Goal: Information Seeking & Learning: Learn about a topic

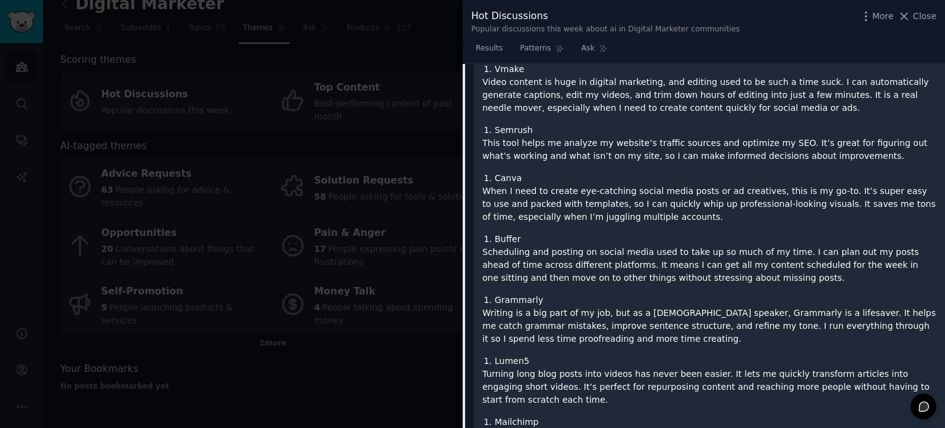
scroll to position [246, 0]
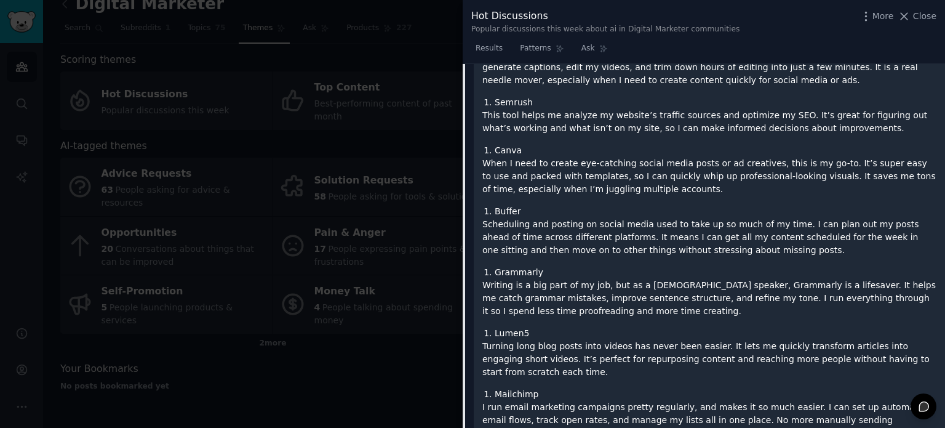
click at [511, 210] on li "Buffer" at bounding box center [716, 211] width 442 height 13
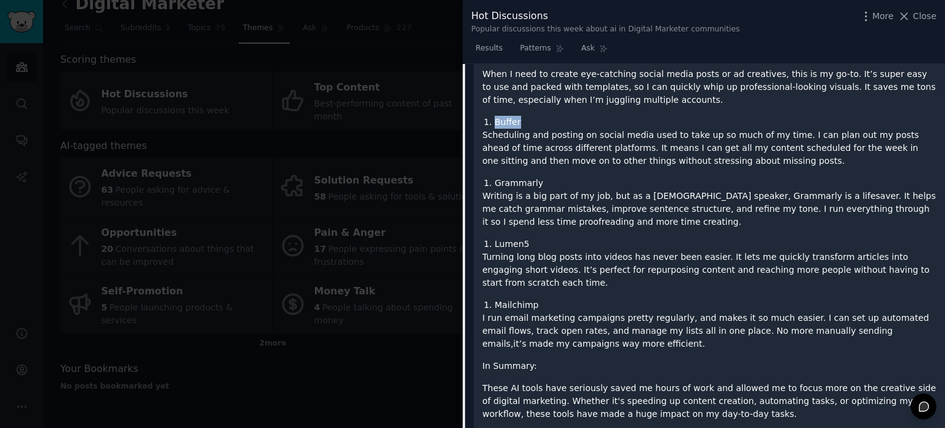
scroll to position [308, 0]
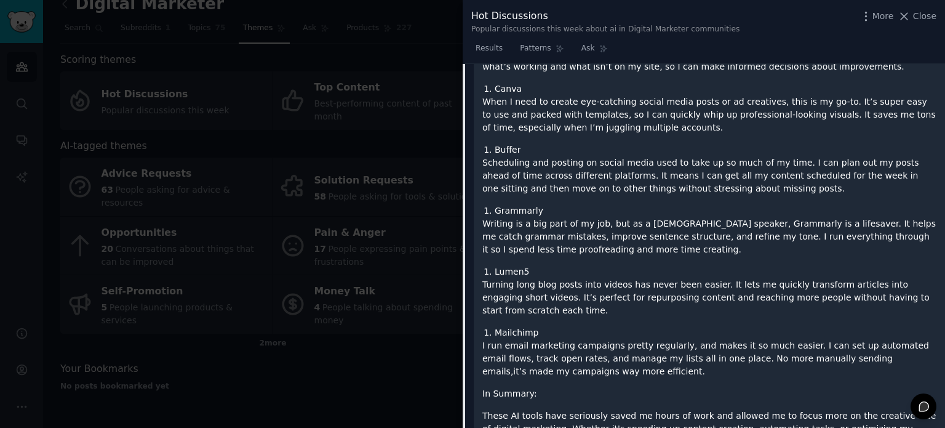
click at [565, 238] on p "Writing is a big part of my job, but as a [DEMOGRAPHIC_DATA] speaker, Grammarly…" at bounding box center [710, 236] width 454 height 39
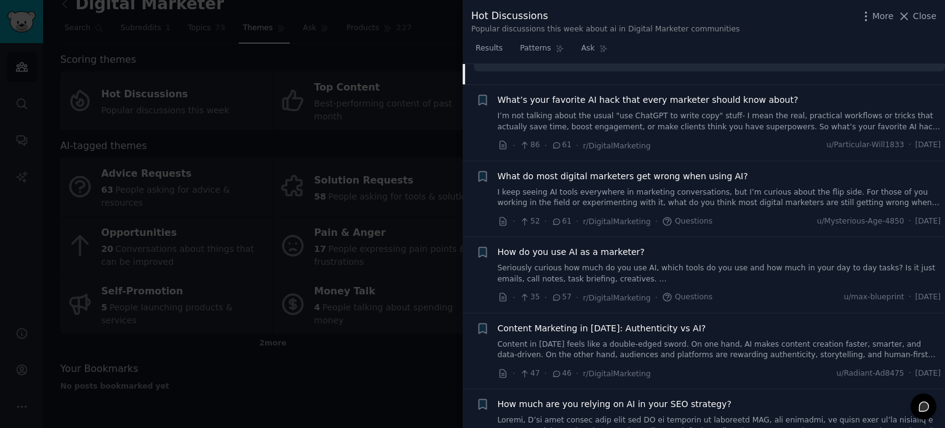
scroll to position [800, 0]
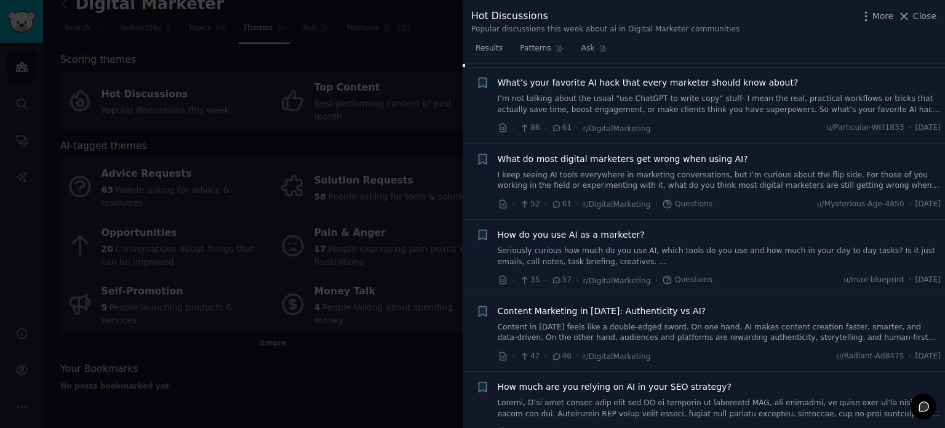
click at [385, 327] on div at bounding box center [472, 214] width 945 height 428
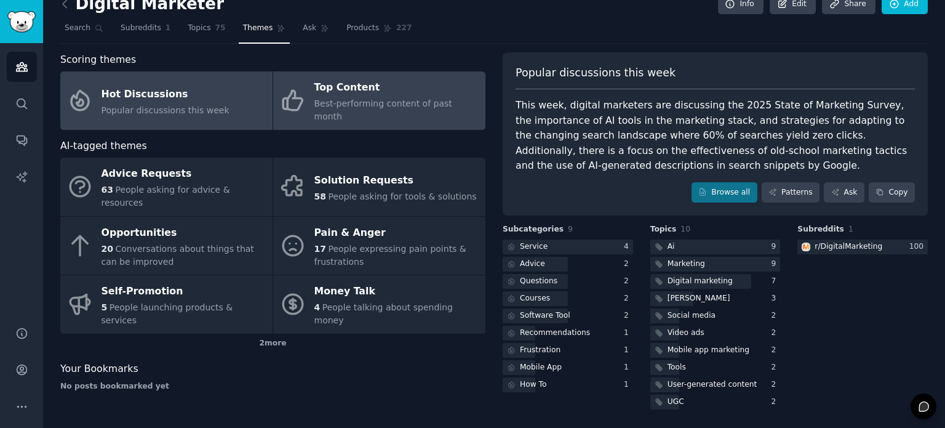
click at [355, 110] on link "Top Content Best-performing content of past month" at bounding box center [379, 100] width 212 height 58
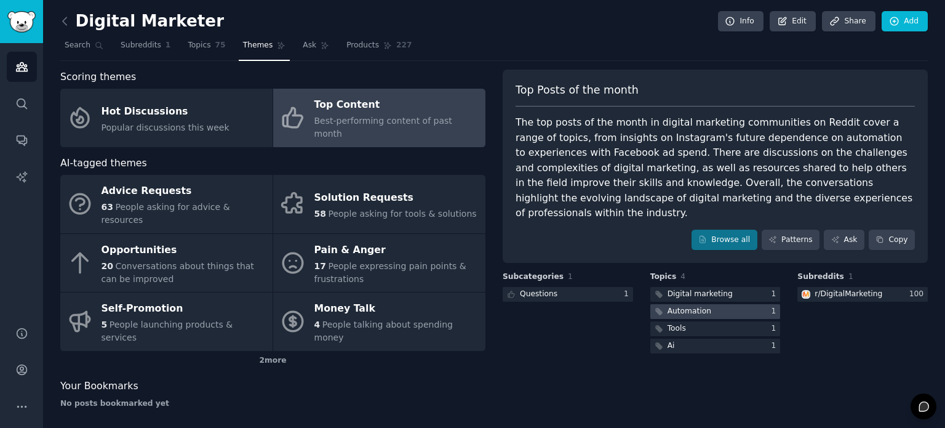
click at [687, 306] on div "Automation" at bounding box center [690, 311] width 44 height 11
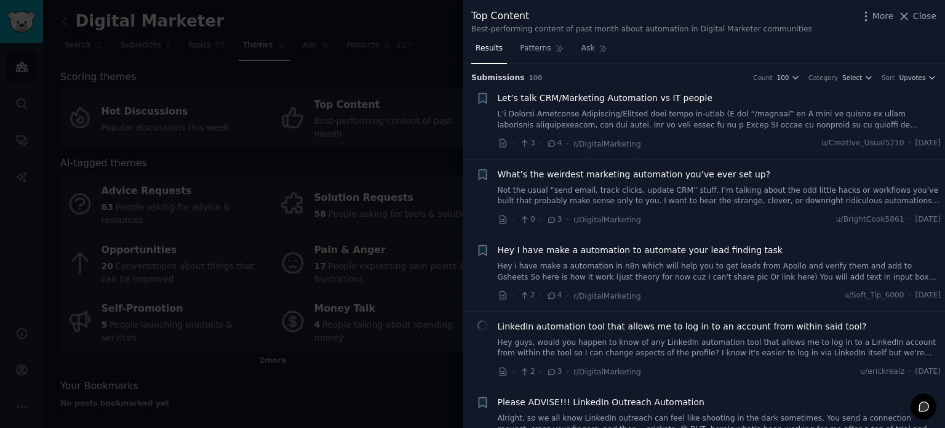
click at [525, 98] on span "Let’s talk CRM/Marketing Automation vs IT people" at bounding box center [605, 98] width 215 height 13
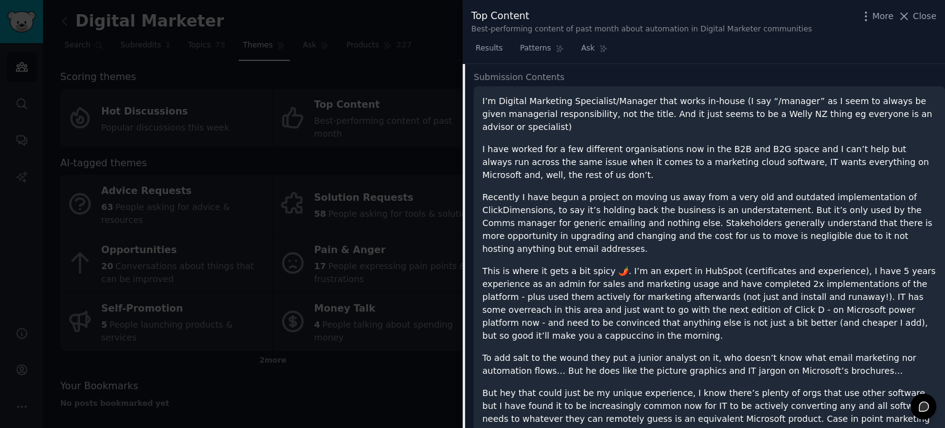
scroll to position [142, 0]
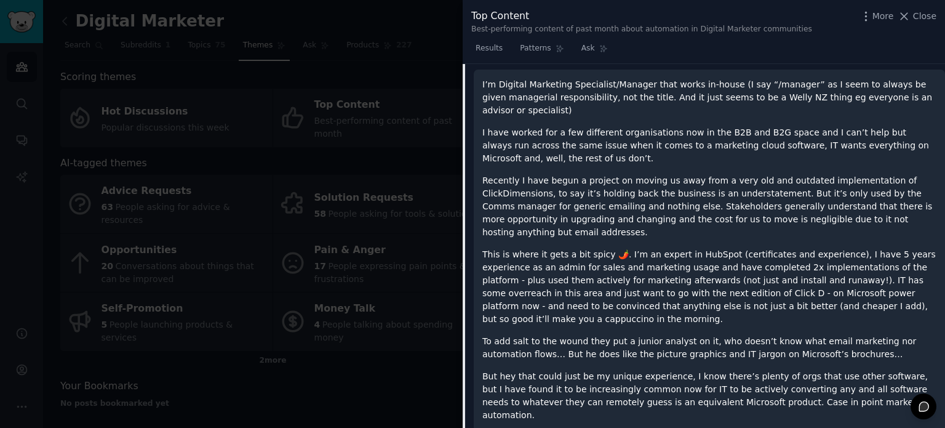
click at [745, 126] on p "I have worked for a few different organisations now in the B2B and B2G space an…" at bounding box center [710, 145] width 454 height 39
click at [730, 214] on div "I’m Digital Marketing Specialist/Manager that works in-house (I say “/manager” …" at bounding box center [710, 267] width 454 height 379
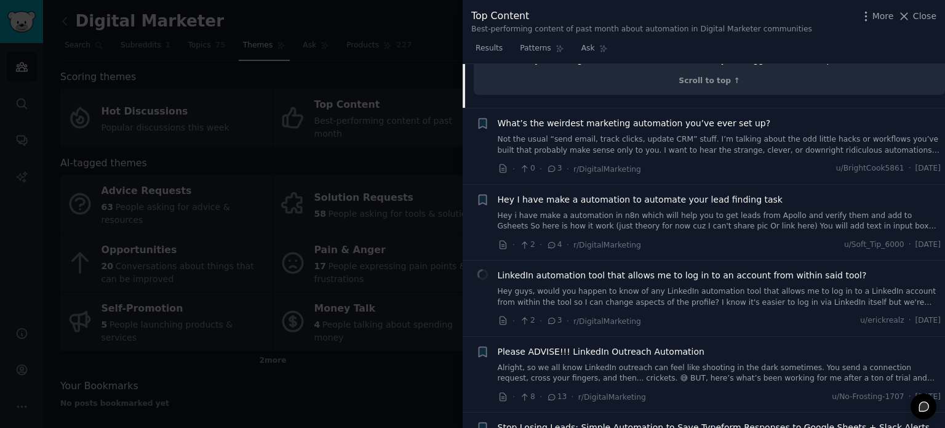
scroll to position [511, 0]
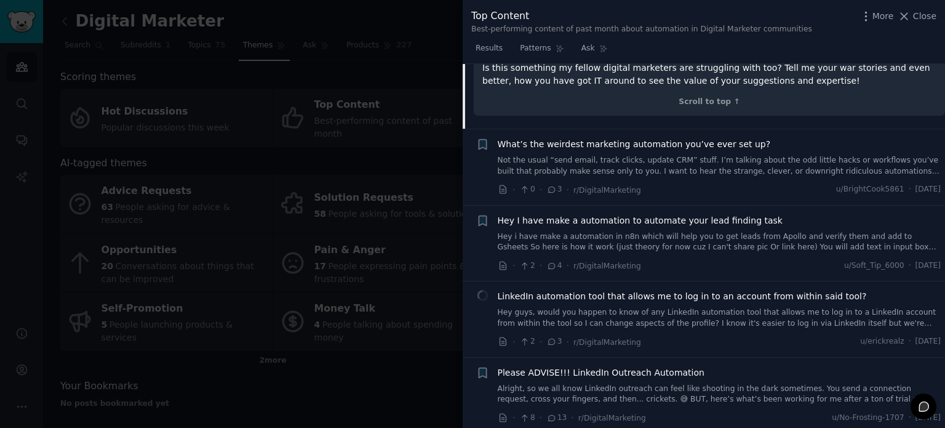
click at [590, 290] on span "LinkedIn automation tool that allows me to log in to an account from within sai…" at bounding box center [682, 296] width 369 height 13
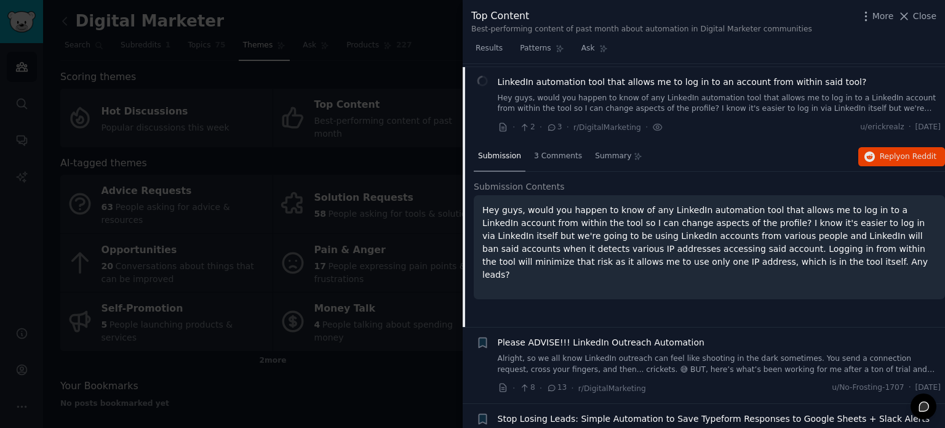
scroll to position [247, 0]
